Goal: Information Seeking & Learning: Check status

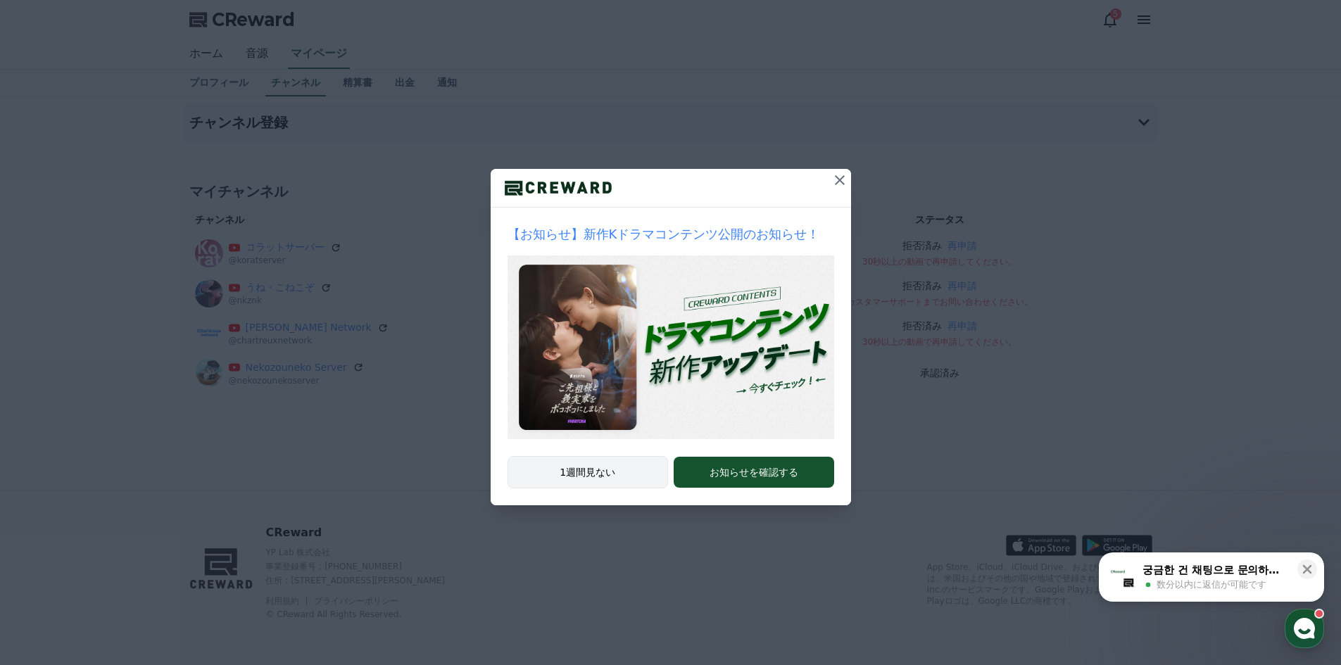
click at [627, 477] on button "1週間見ない" at bounding box center [588, 472] width 161 height 32
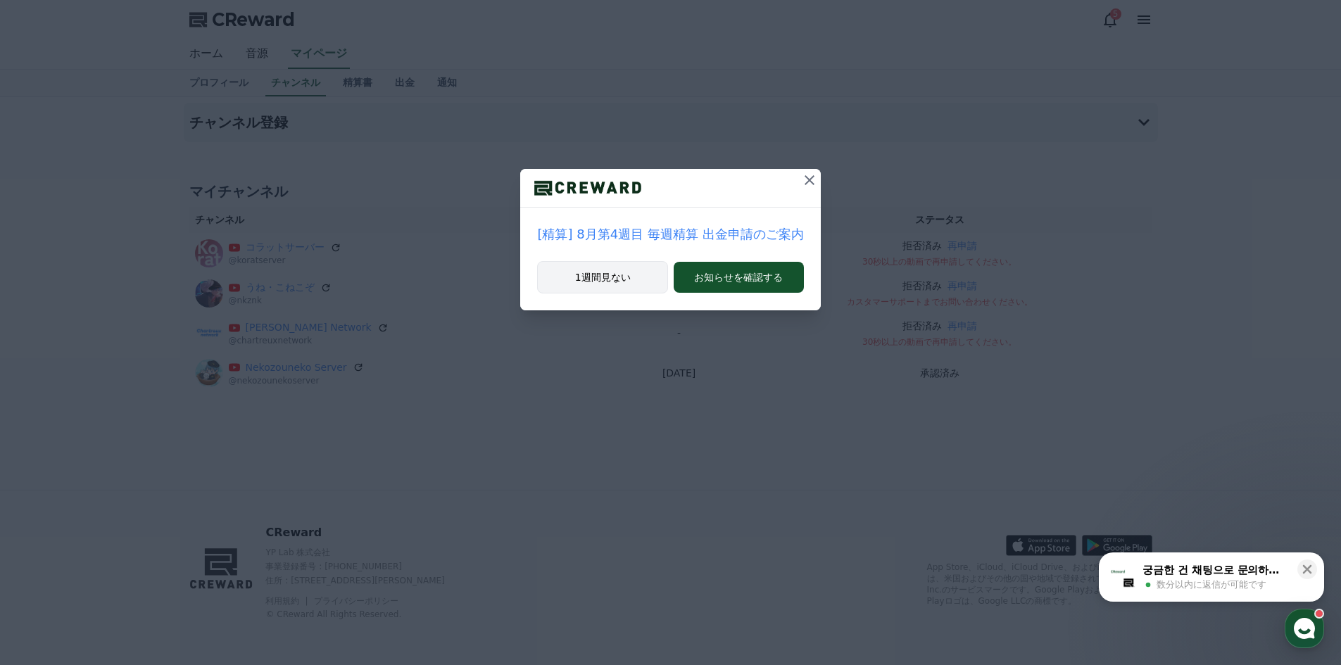
click at [600, 280] on button "1週間見ない" at bounding box center [602, 277] width 131 height 32
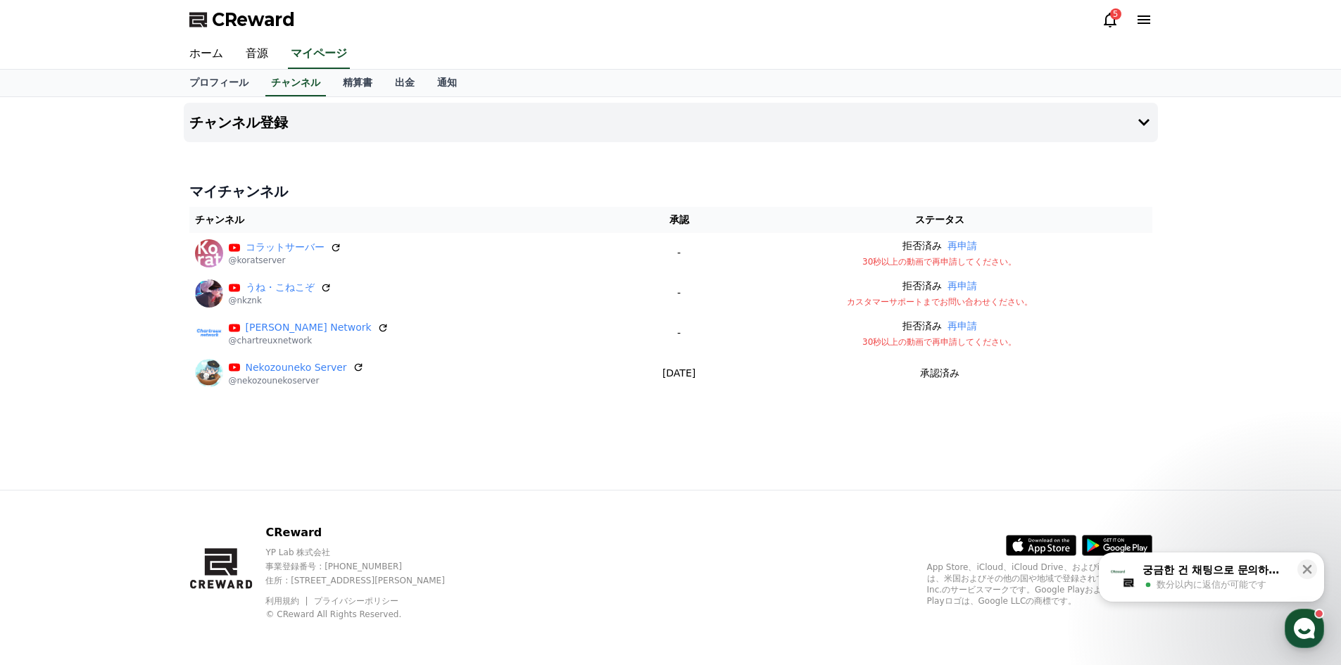
click at [1115, 23] on icon at bounding box center [1110, 20] width 13 height 15
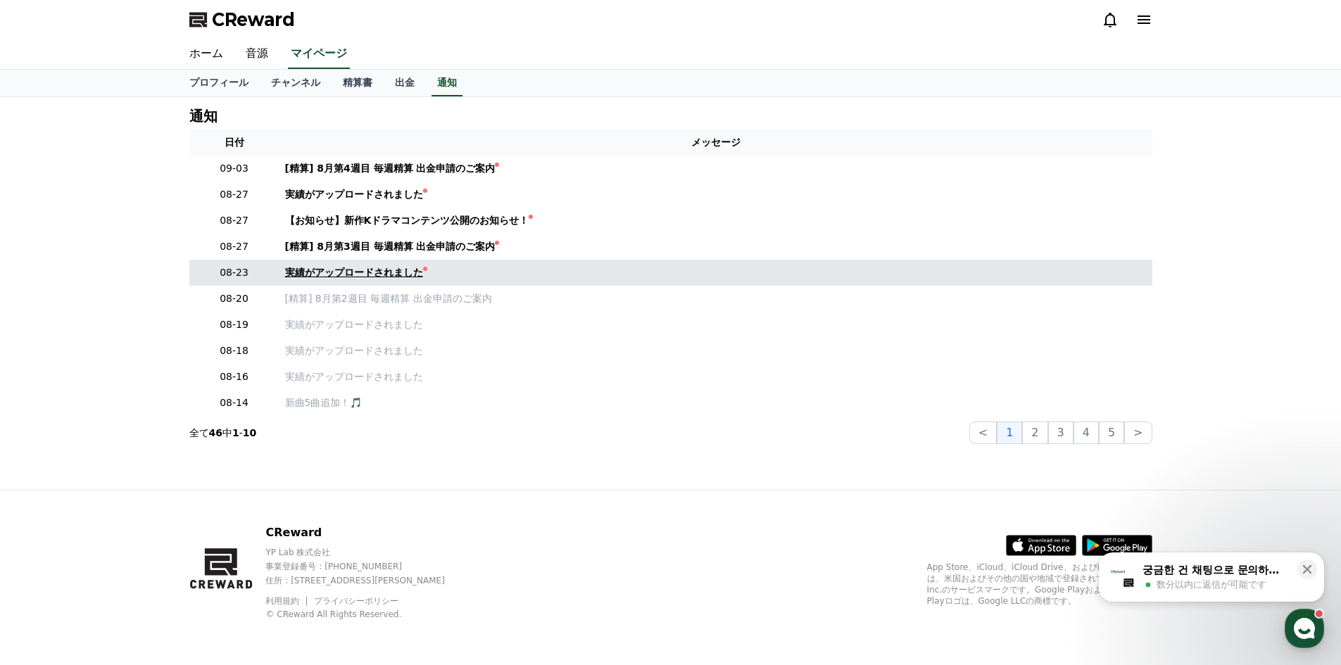
click at [376, 270] on div "実績がアップロードされました" at bounding box center [354, 272] width 138 height 15
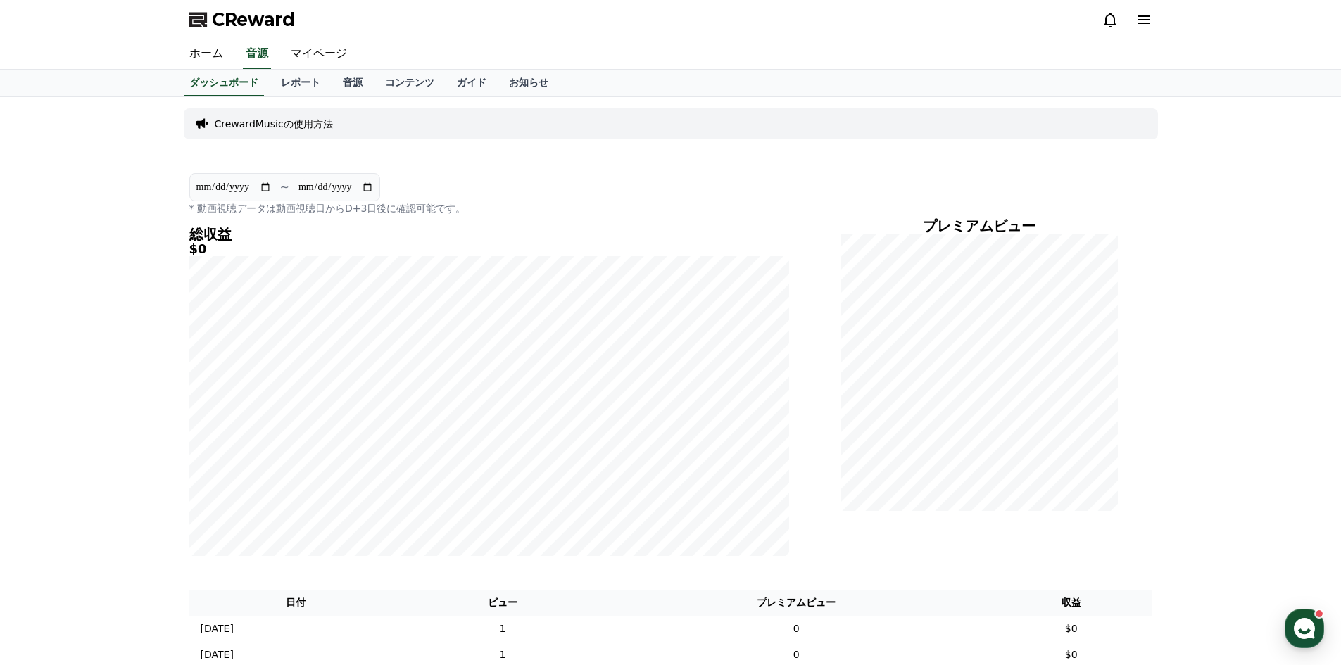
click at [278, 69] on div "ホーム 音源 マイページ" at bounding box center [670, 54] width 1341 height 30
click at [277, 79] on link "レポート" at bounding box center [301, 83] width 62 height 27
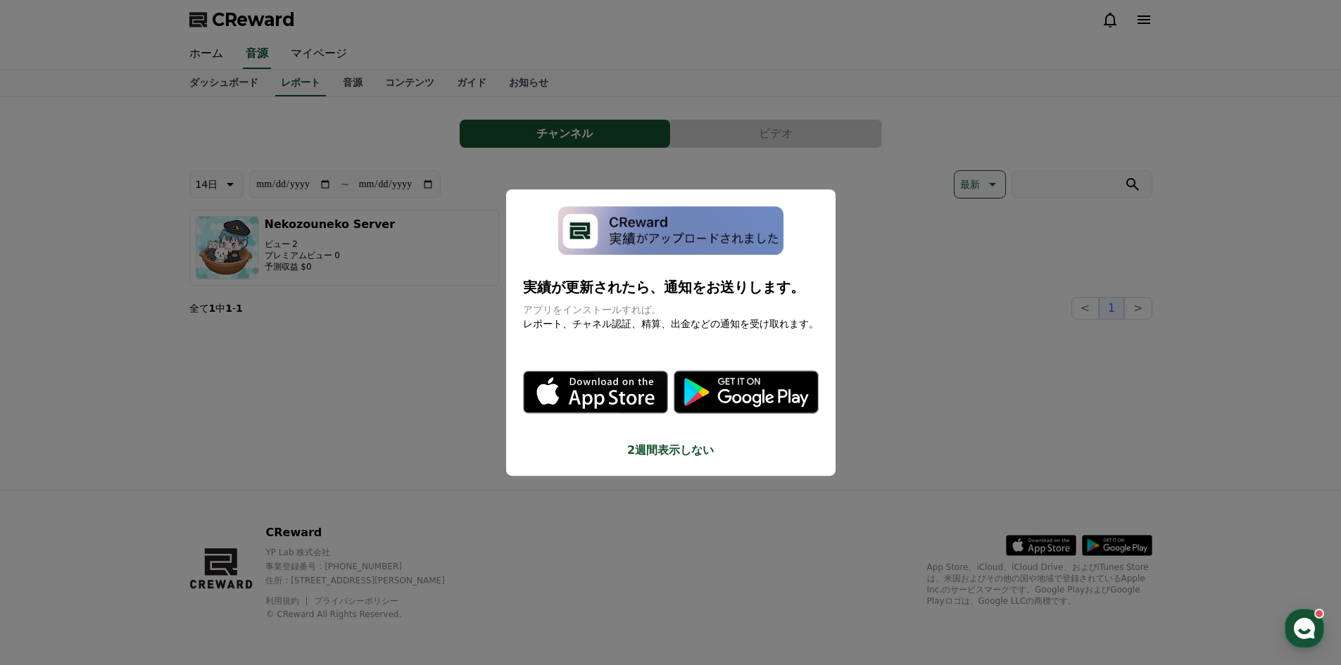
click at [693, 456] on button "2週間表示しない" at bounding box center [671, 450] width 296 height 17
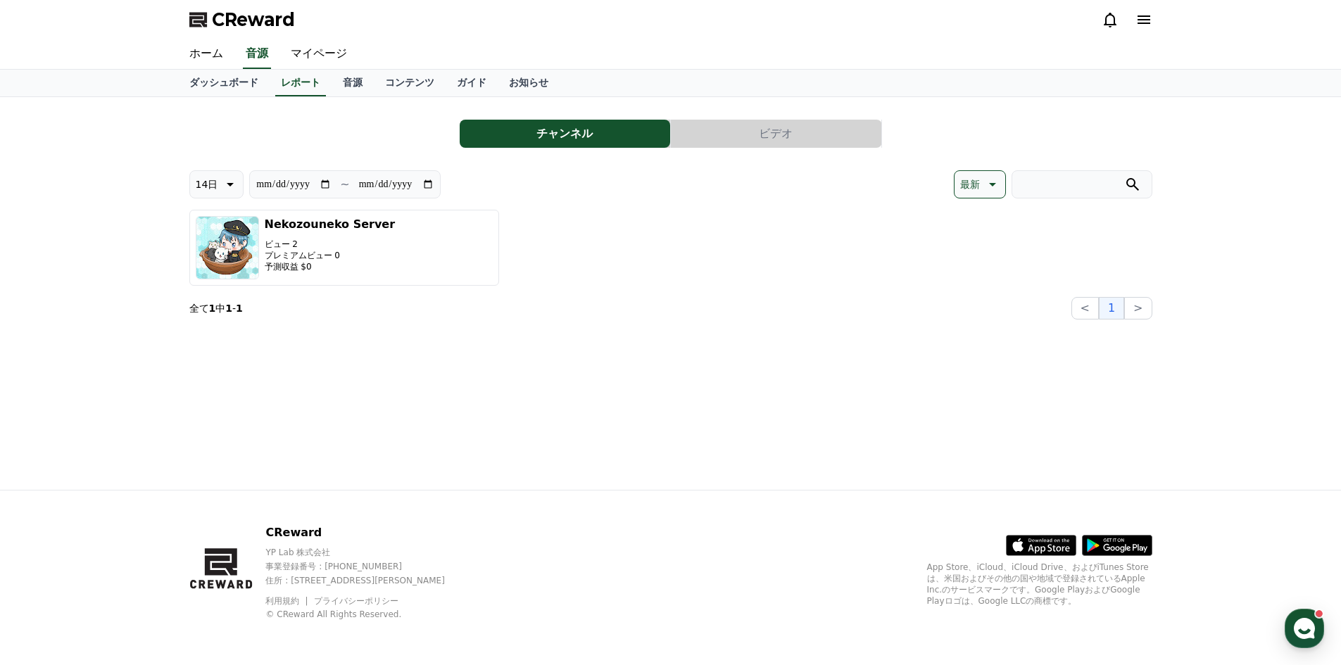
click at [766, 140] on button "ビデオ" at bounding box center [776, 134] width 211 height 28
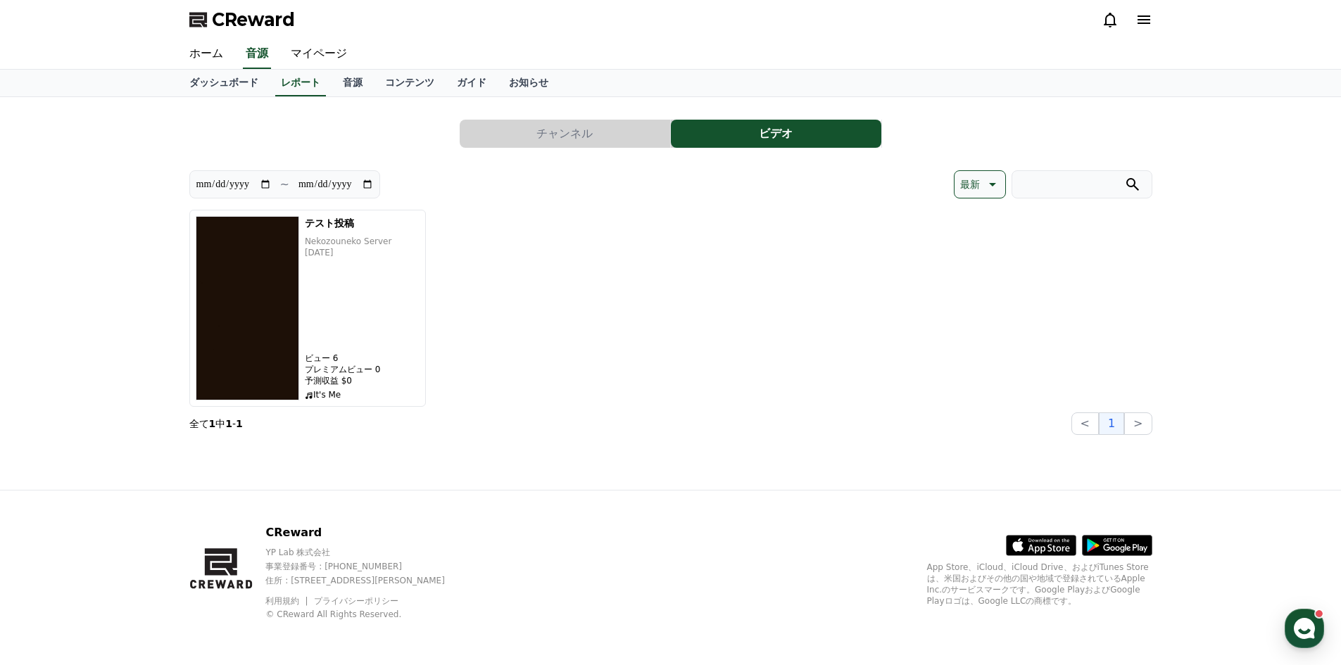
click at [606, 134] on button "チャンネル" at bounding box center [565, 134] width 211 height 28
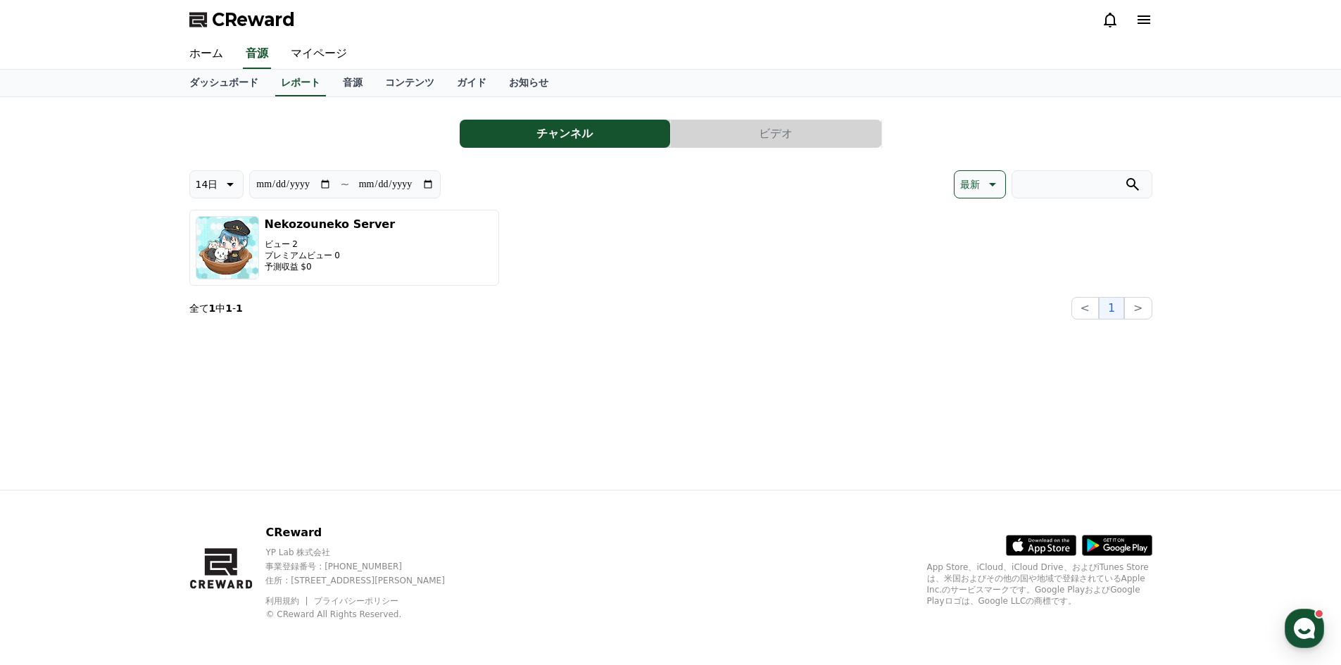
click at [758, 129] on button "ビデオ" at bounding box center [776, 134] width 211 height 28
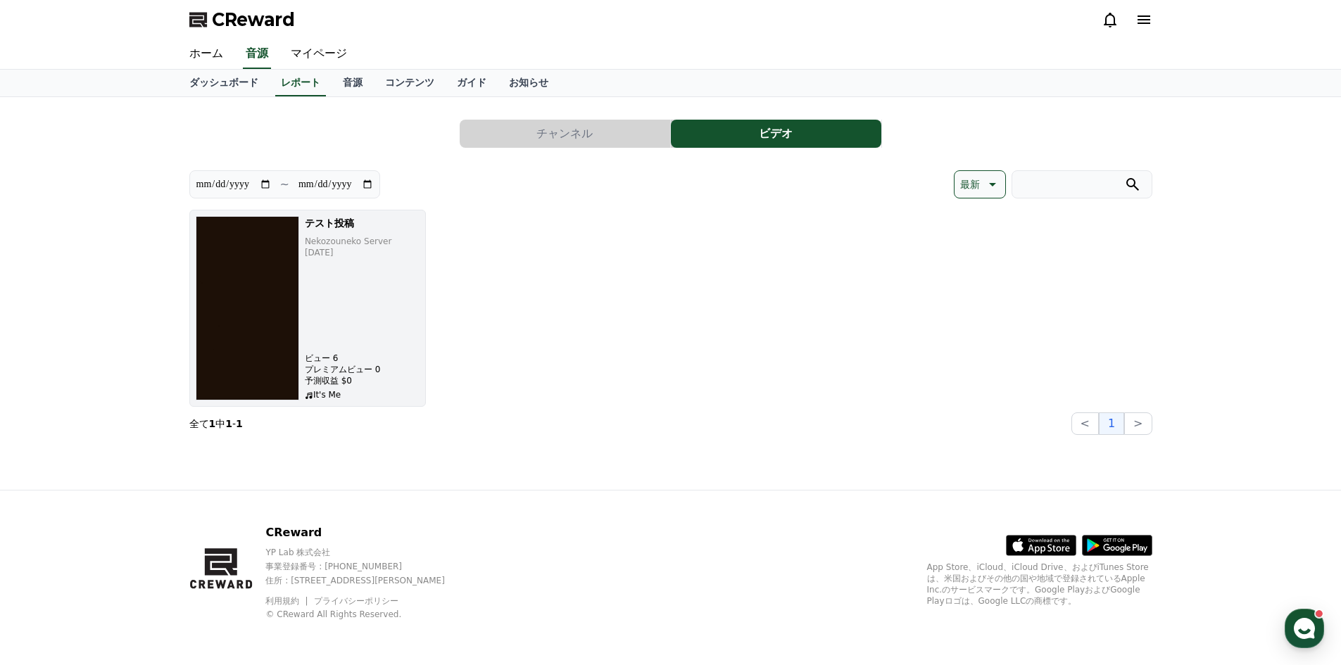
click at [216, 325] on img "button" at bounding box center [248, 308] width 104 height 184
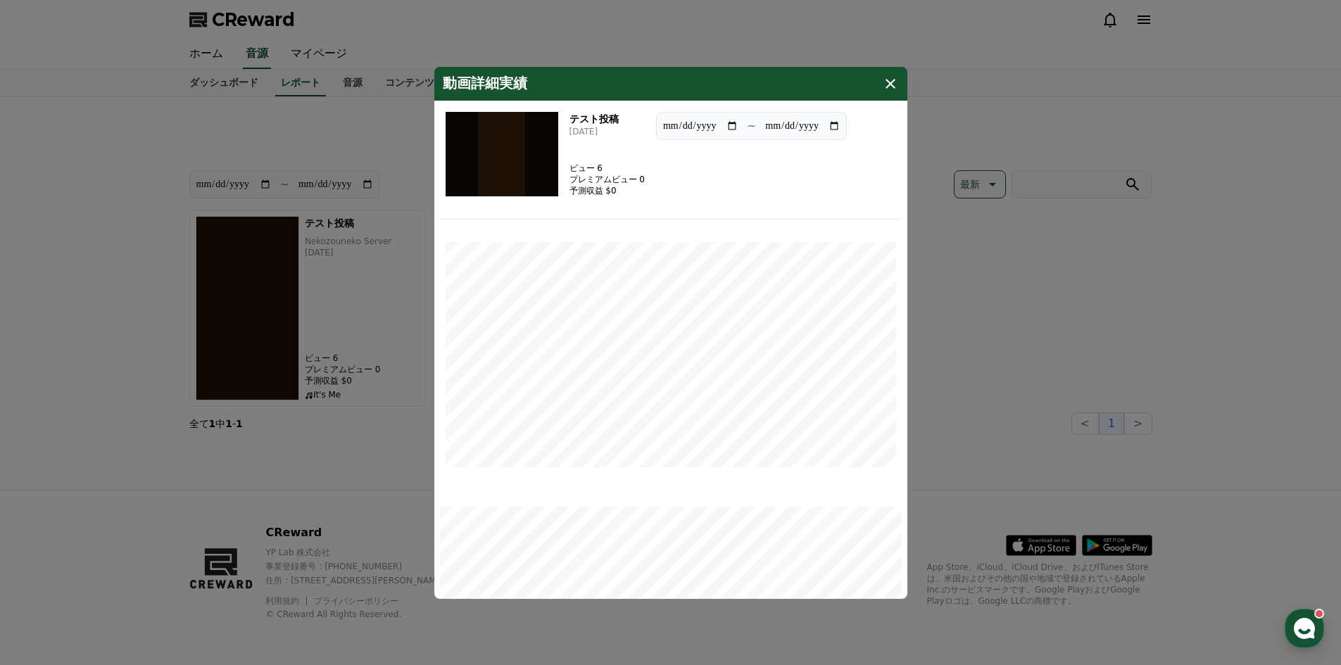
click at [517, 159] on img "modal" at bounding box center [502, 154] width 113 height 84
